Goal: Check status

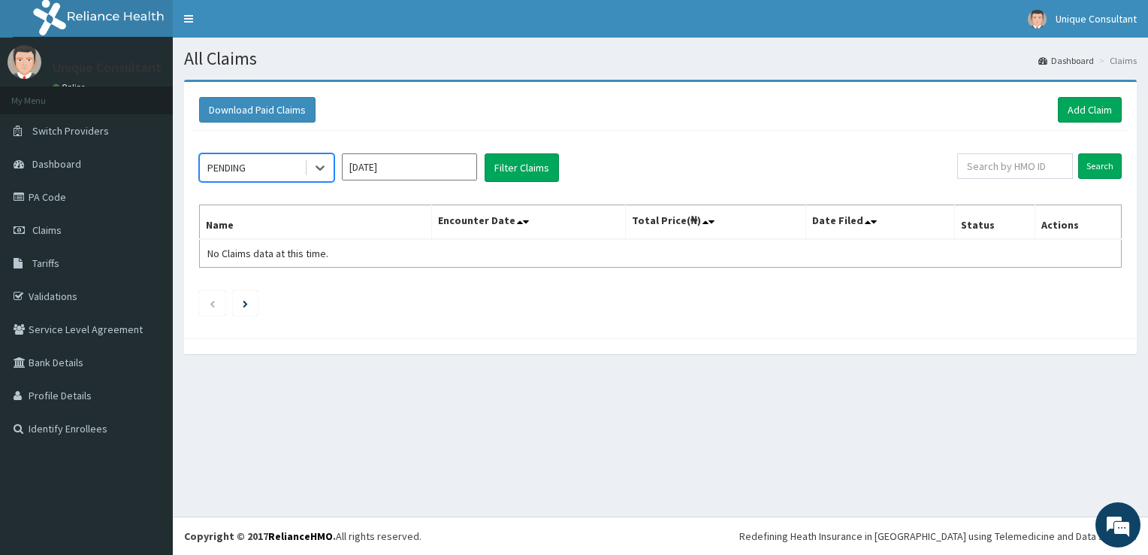
click at [306, 171] on span at bounding box center [306, 167] width 1 height 15
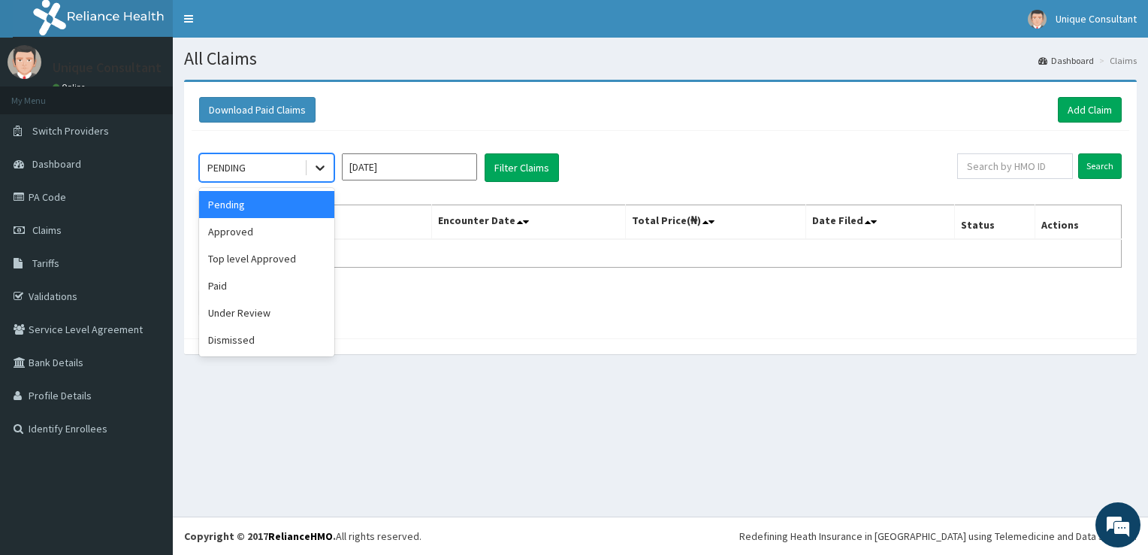
click at [321, 169] on icon at bounding box center [320, 168] width 9 height 5
click at [281, 229] on div "Approved" at bounding box center [266, 231] width 135 height 27
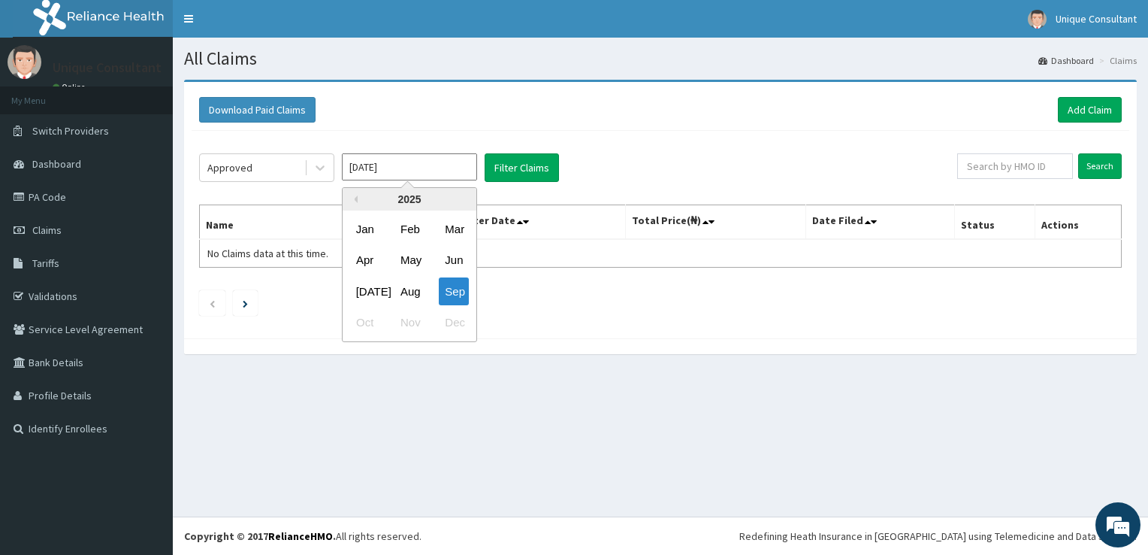
click at [379, 164] on input "[DATE]" at bounding box center [409, 166] width 135 height 27
click at [400, 293] on div "Aug" at bounding box center [409, 291] width 30 height 28
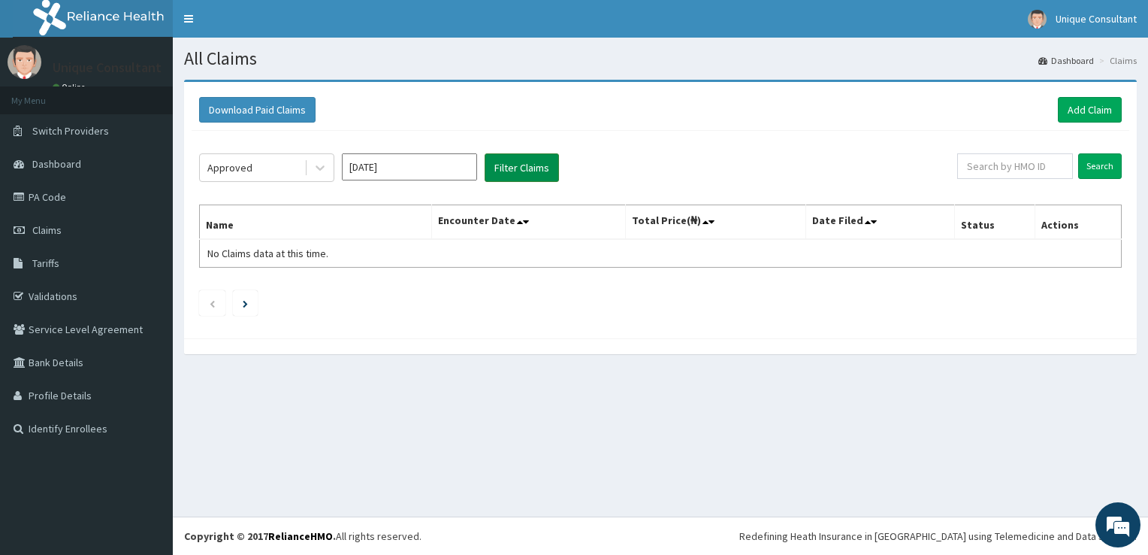
click at [517, 177] on button "Filter Claims" at bounding box center [522, 167] width 74 height 29
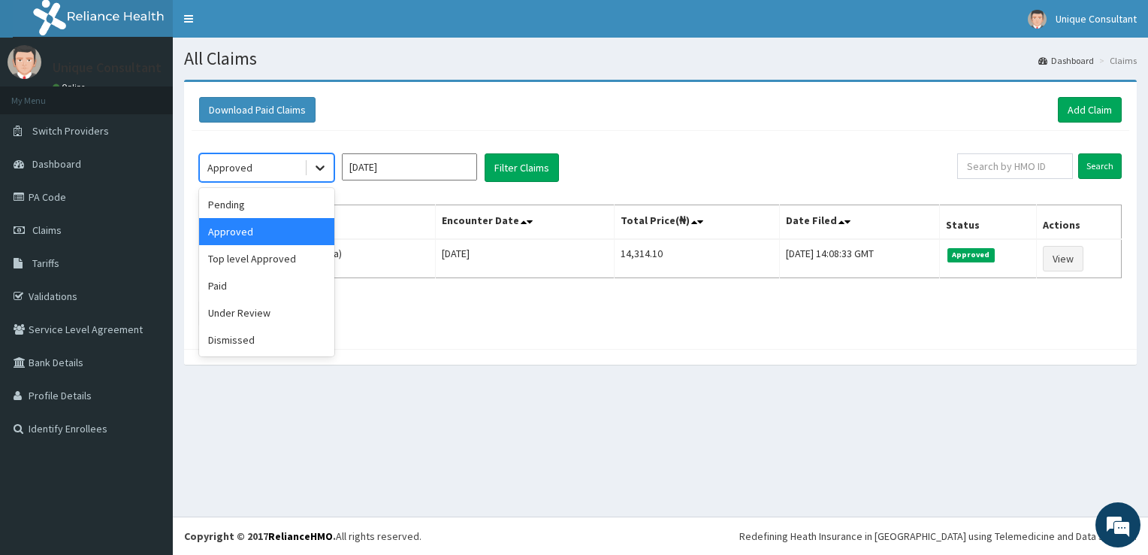
click at [308, 172] on div at bounding box center [320, 167] width 27 height 27
click at [254, 261] on div "Top level Approved" at bounding box center [266, 258] width 135 height 27
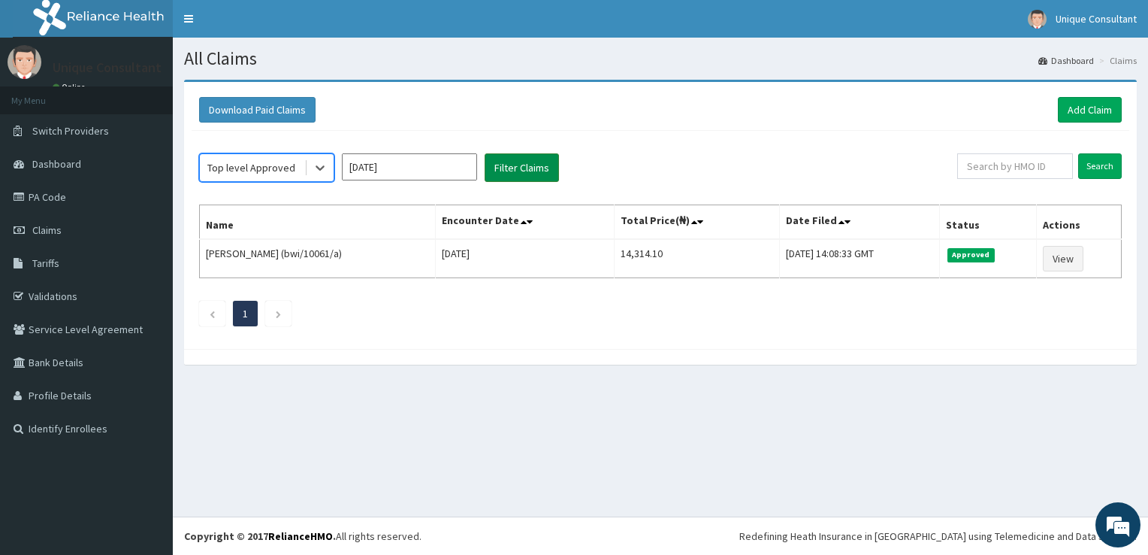
click at [509, 169] on button "Filter Claims" at bounding box center [522, 167] width 74 height 29
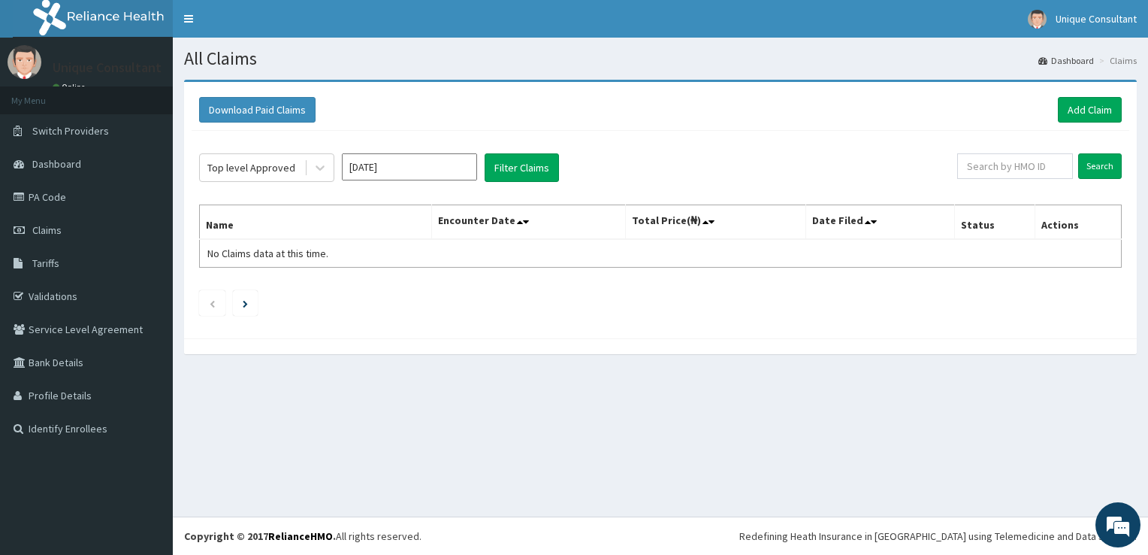
click at [400, 167] on input "[DATE]" at bounding box center [409, 166] width 135 height 27
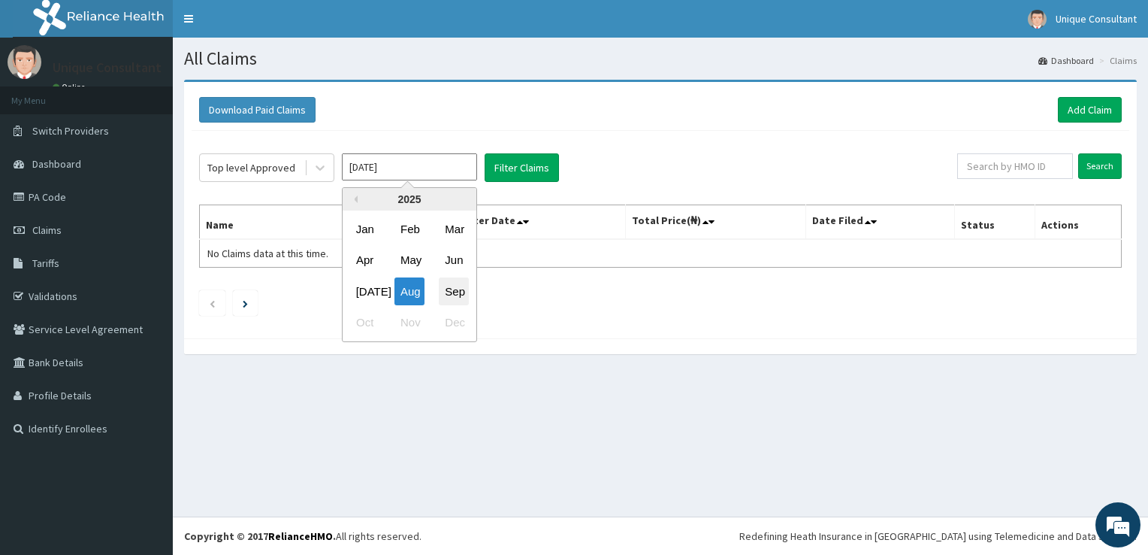
click at [452, 301] on div "Sep" at bounding box center [454, 291] width 30 height 28
type input "[DATE]"
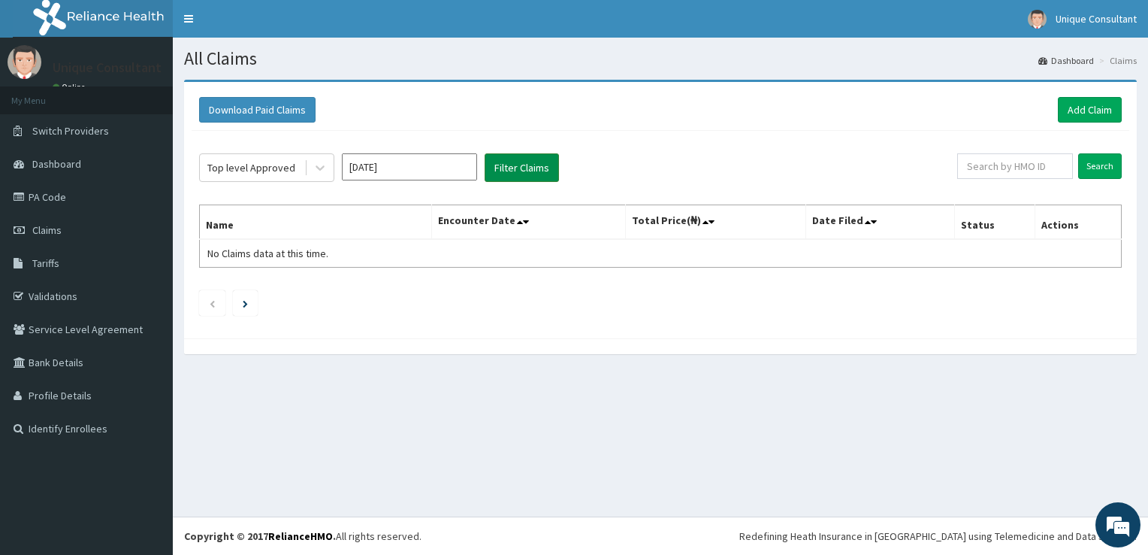
click at [523, 159] on button "Filter Claims" at bounding box center [522, 167] width 74 height 29
click at [509, 165] on button "Filter Claims" at bounding box center [522, 167] width 74 height 29
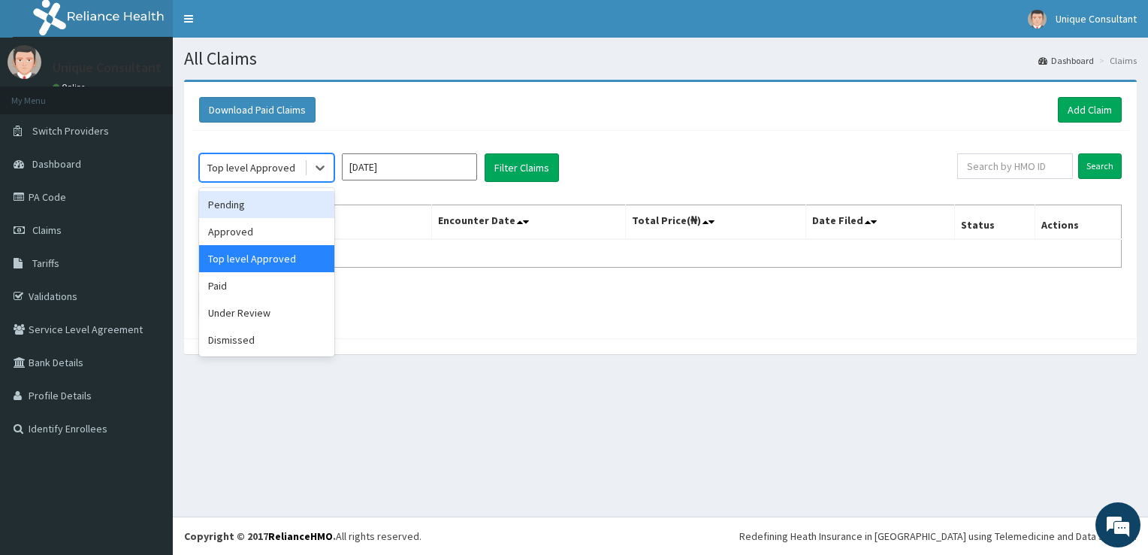
drag, startPoint x: 319, startPoint y: 168, endPoint x: 285, endPoint y: 210, distance: 54.0
click at [285, 182] on div "option Top level Approved, selected. option Pending focused, 1 of 6. 6 results …" at bounding box center [266, 167] width 135 height 29
click at [285, 210] on div "Pending" at bounding box center [266, 204] width 135 height 27
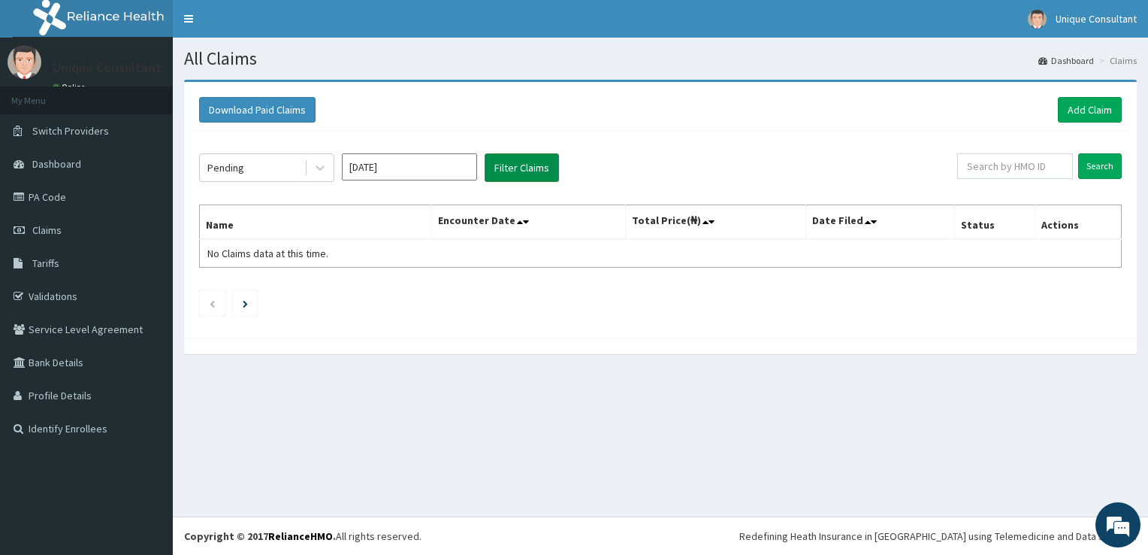
click at [508, 173] on button "Filter Claims" at bounding box center [522, 167] width 74 height 29
click at [520, 165] on button "Filter Claims" at bounding box center [522, 167] width 74 height 29
